Goal: Find specific page/section: Find specific page/section

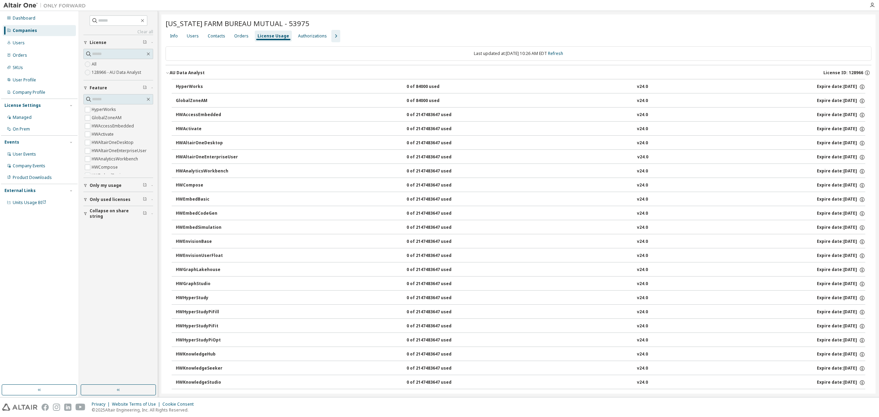
click at [55, 31] on div "Companies" at bounding box center [39, 30] width 73 height 11
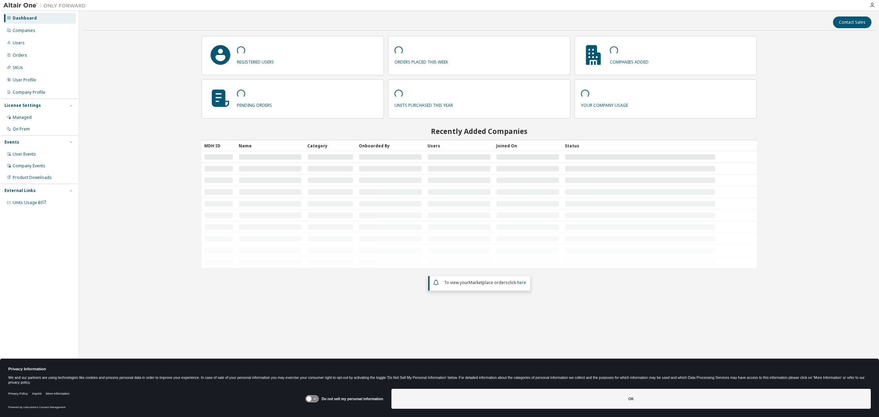
click at [47, 33] on div "Companies" at bounding box center [39, 30] width 73 height 11
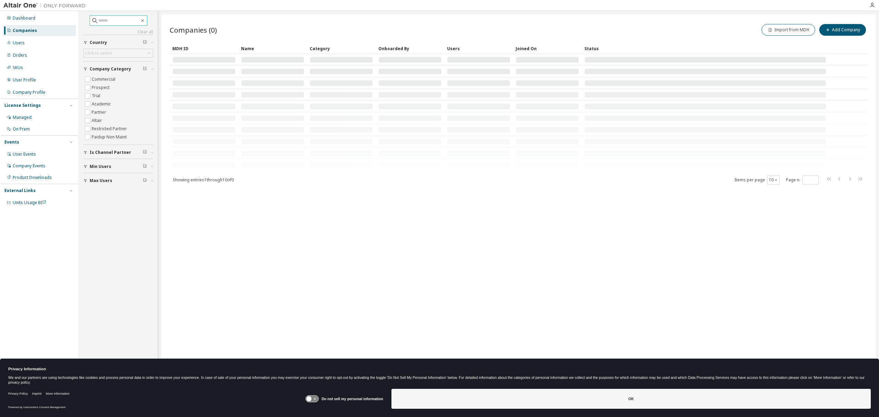
click at [104, 18] on input "text" at bounding box center [118, 20] width 41 height 7
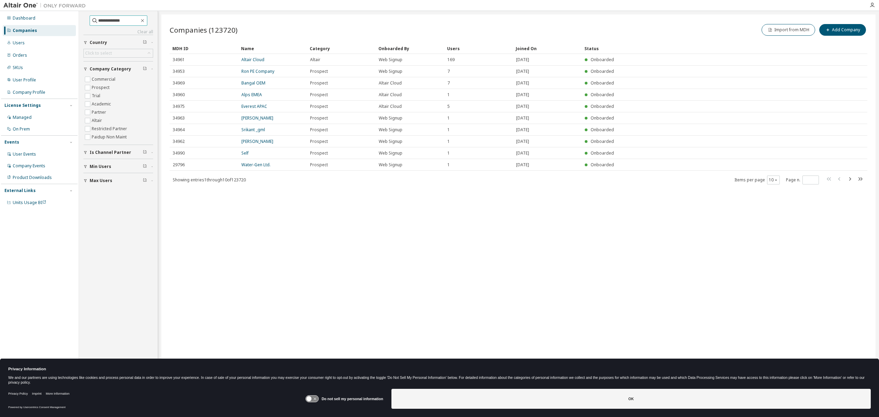
type input "**********"
click at [258, 69] on link "Citizens Financial Group, Inc." at bounding box center [269, 71] width 56 height 6
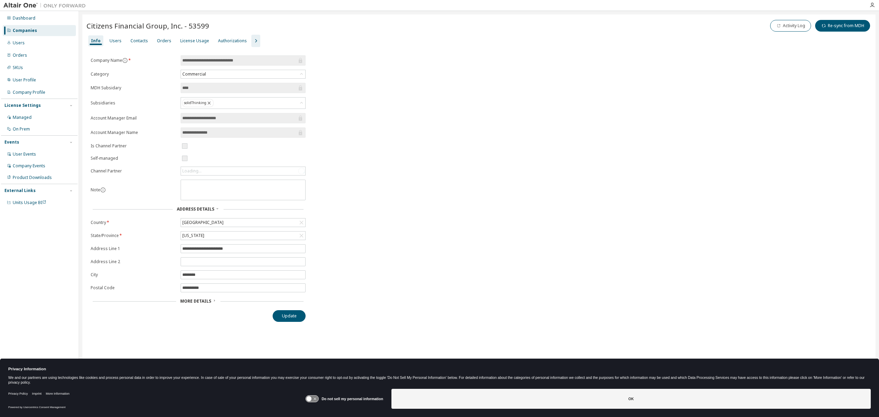
click at [115, 41] on div "Users" at bounding box center [116, 40] width 12 height 5
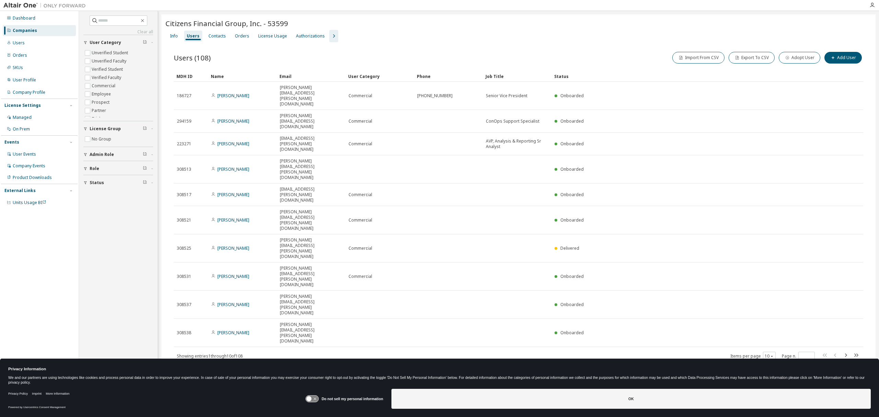
click at [114, 24] on span at bounding box center [119, 20] width 58 height 10
click at [116, 21] on input "text" at bounding box center [118, 20] width 41 height 7
type input "****"
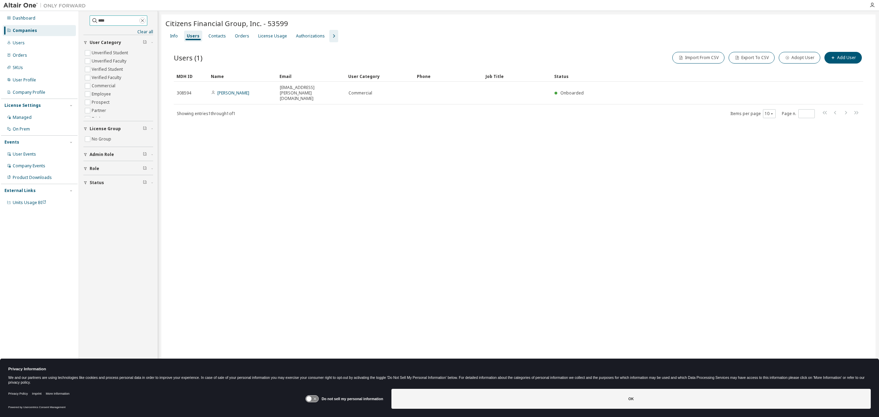
click at [144, 21] on icon "button" at bounding box center [142, 20] width 3 height 3
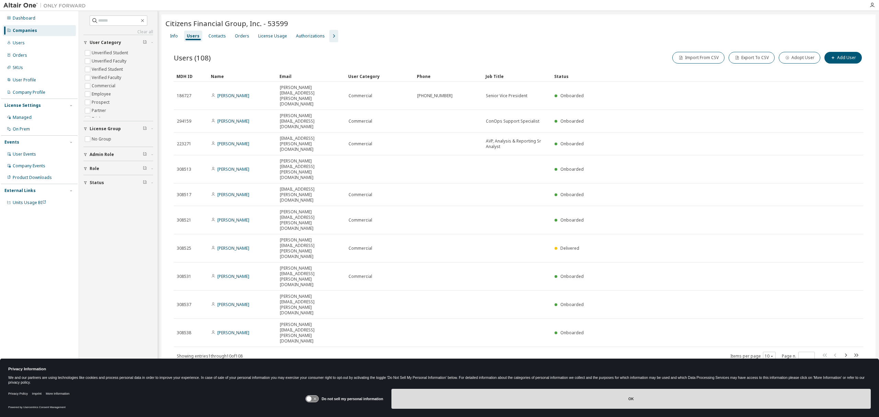
click at [450, 394] on button "OK" at bounding box center [630, 399] width 479 height 20
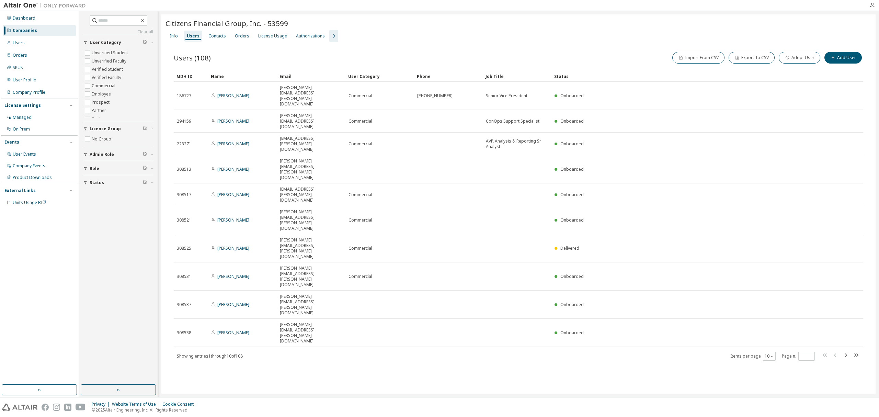
click at [370, 309] on div "Citizens Financial Group, Inc. - 53599 Clear Load Save Save As Field Operator V…" at bounding box center [518, 203] width 714 height 379
